Goal: Task Accomplishment & Management: Manage account settings

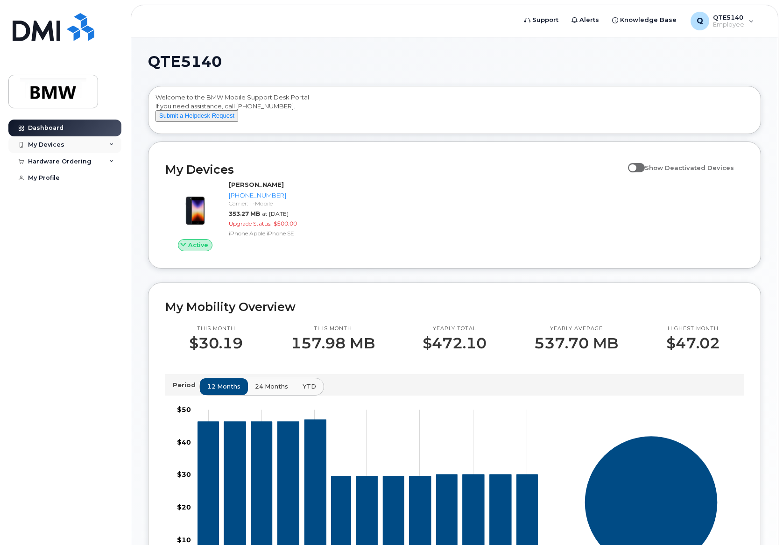
click at [83, 142] on div "My Devices" at bounding box center [64, 144] width 113 height 17
click at [54, 165] on div "Add Device" at bounding box center [50, 162] width 37 height 8
click at [86, 146] on div "My Devices" at bounding box center [64, 144] width 113 height 17
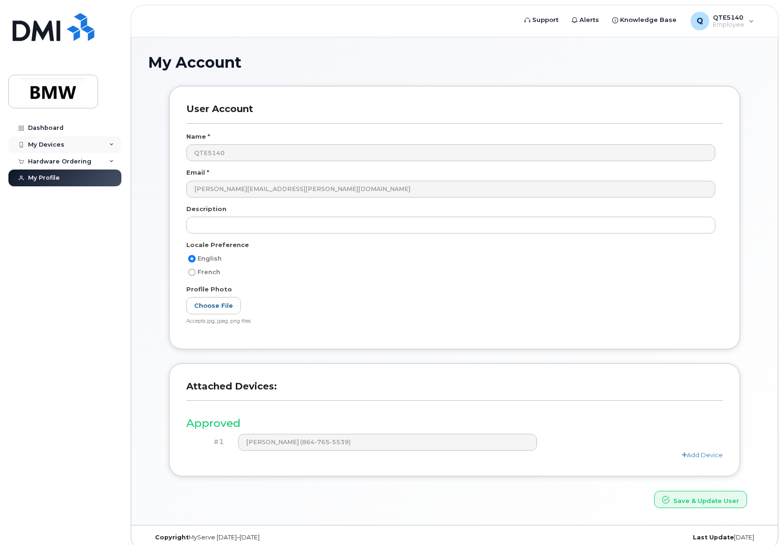
click at [106, 148] on div "My Devices" at bounding box center [64, 144] width 113 height 17
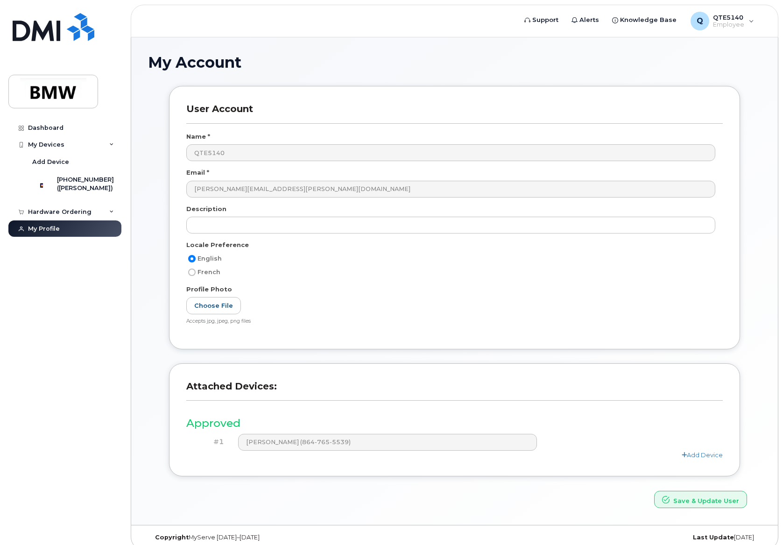
scroll to position [10, 0]
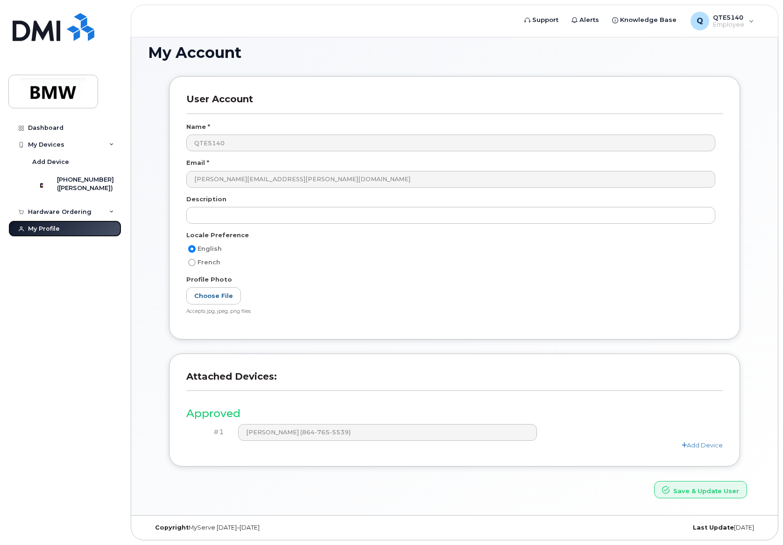
click at [90, 236] on link "My Profile" at bounding box center [64, 228] width 113 height 17
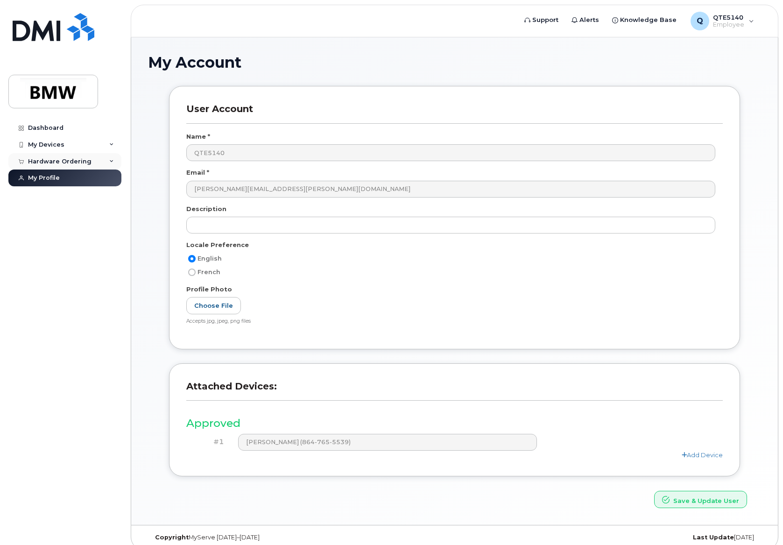
click at [117, 164] on div "Hardware Ordering" at bounding box center [64, 161] width 113 height 17
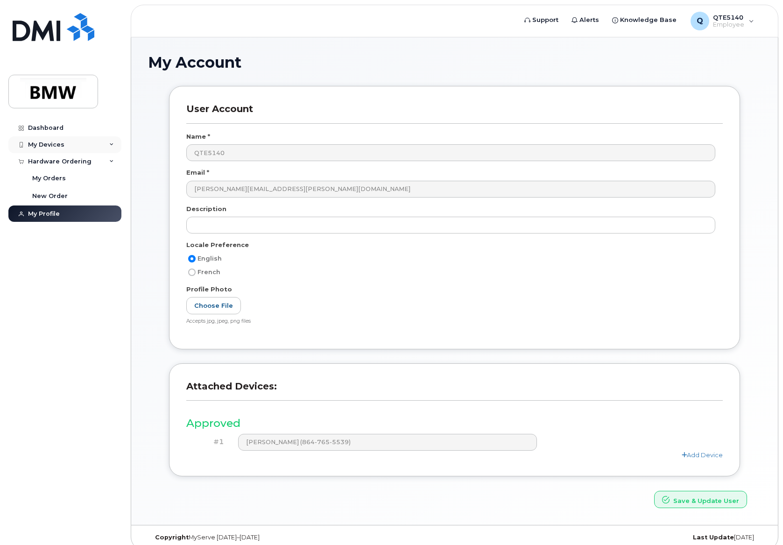
click at [110, 142] on icon at bounding box center [111, 144] width 5 height 5
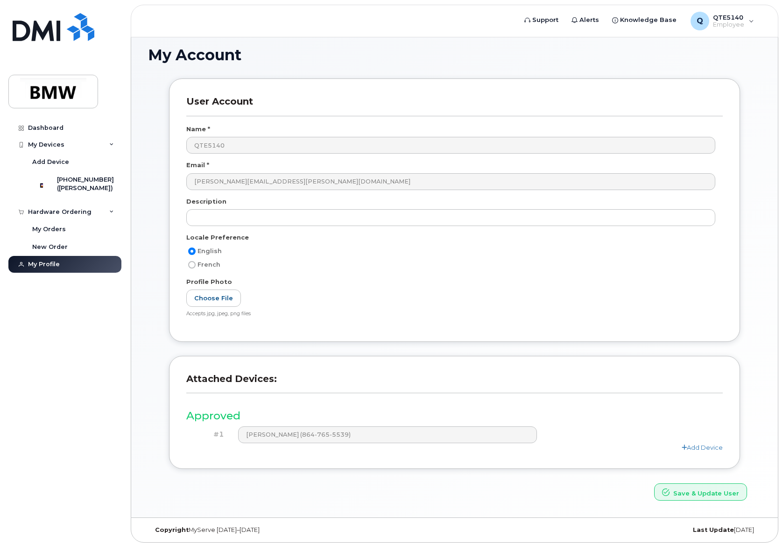
scroll to position [10, 0]
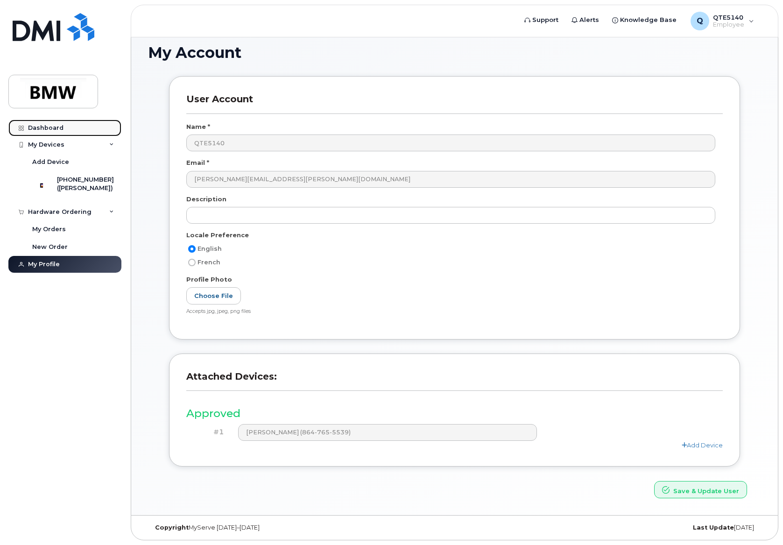
click at [54, 128] on div "Dashboard" at bounding box center [45, 127] width 35 height 7
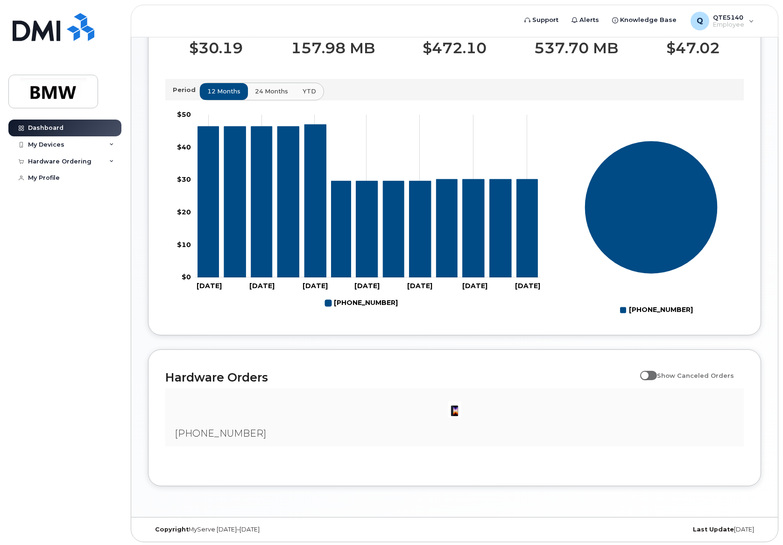
scroll to position [309, 0]
